Goal: Find contact information: Find contact information

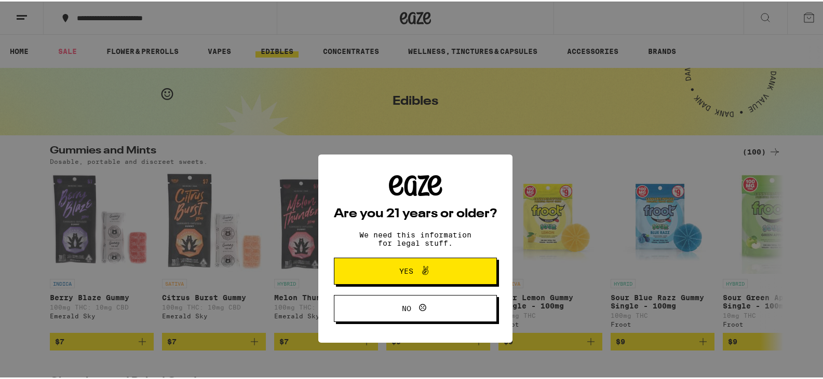
click at [407, 210] on span "Yes" at bounding box center [407, 212] width 14 height 7
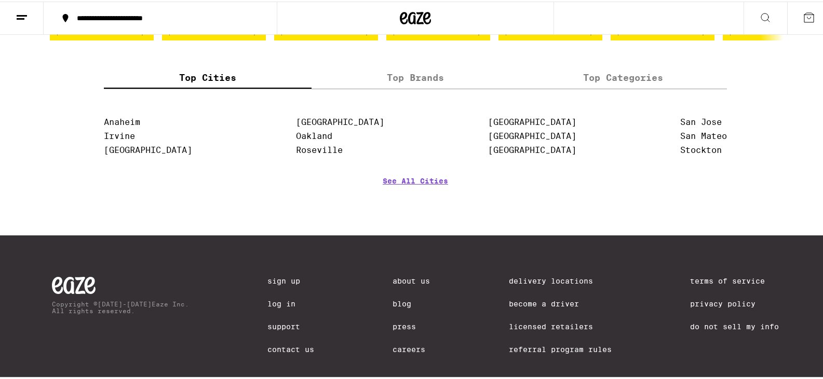
scroll to position [817, 0]
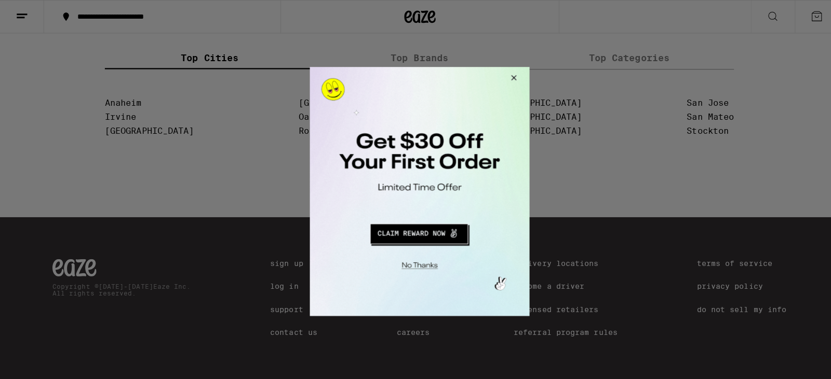
click at [513, 77] on button "Close Modal" at bounding box center [510, 78] width 28 height 25
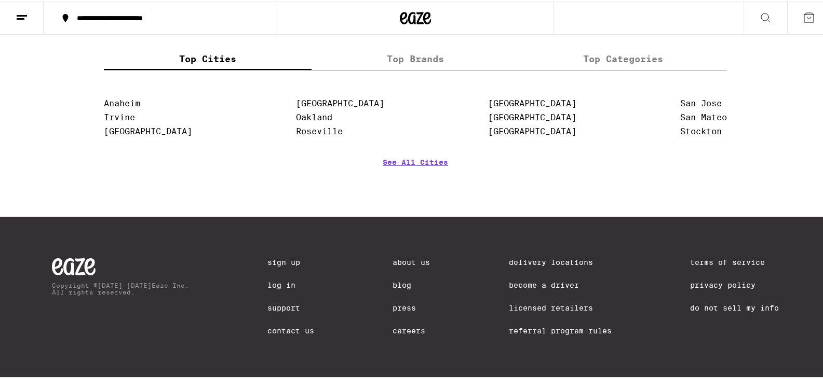
click at [277, 327] on link "Contact Us" at bounding box center [290, 329] width 47 height 8
